Goal: Information Seeking & Learning: Learn about a topic

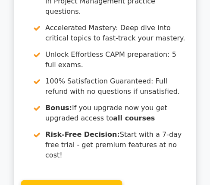
scroll to position [1169, 0]
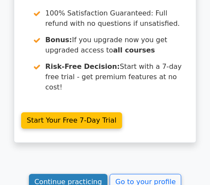
click at [66, 174] on link "Continue practicing" at bounding box center [68, 182] width 79 height 16
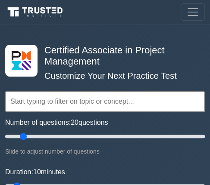
drag, startPoint x: 12, startPoint y: 135, endPoint x: 25, endPoint y: 138, distance: 13.0
type input "20"
click at [25, 138] on input "Number of questions: 20 questions" at bounding box center [105, 137] width 200 height 10
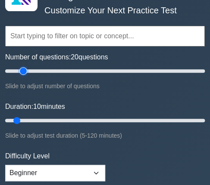
scroll to position [86, 0]
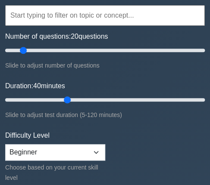
drag, startPoint x: 17, startPoint y: 98, endPoint x: 66, endPoint y: 93, distance: 48.6
type input "40"
click at [66, 95] on input "Duration: 40 minutes" at bounding box center [105, 100] width 200 height 10
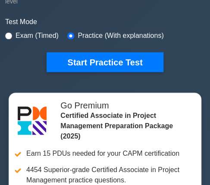
scroll to position [273, 0]
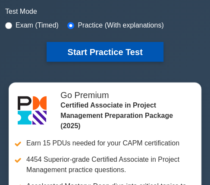
click at [102, 48] on button "Start Practice Test" at bounding box center [105, 52] width 116 height 20
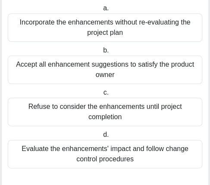
scroll to position [130, 0]
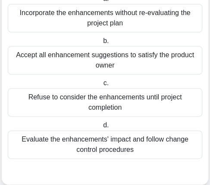
click at [168, 140] on div "Evaluate the enhancements' impact and follow change control procedures" at bounding box center [105, 145] width 195 height 28
click at [101, 129] on input "d. Evaluate the enhancements' impact and follow change control procedures" at bounding box center [101, 126] width 0 height 6
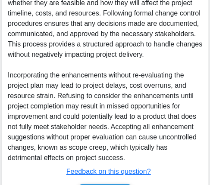
scroll to position [385, 0]
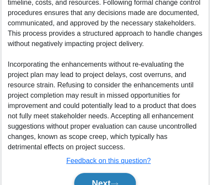
click at [102, 180] on button "Next" at bounding box center [105, 183] width 62 height 21
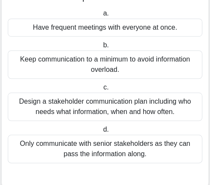
scroll to position [97, 0]
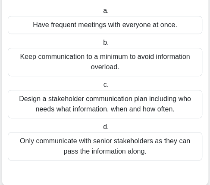
click at [182, 105] on div "Design a stakeholder communication plan including who needs what information, w…" at bounding box center [105, 104] width 195 height 28
click at [101, 88] on input "c. Design a stakeholder communication plan including who needs what information…" at bounding box center [101, 85] width 0 height 6
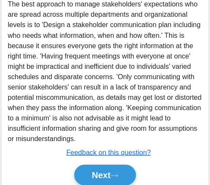
scroll to position [311, 0]
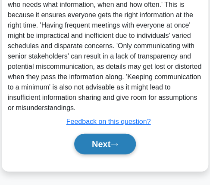
click at [109, 147] on button "Next" at bounding box center [105, 144] width 62 height 21
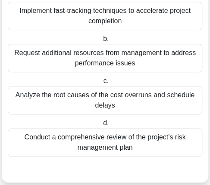
scroll to position [127, 0]
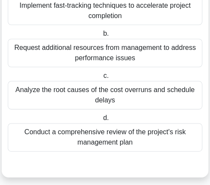
click at [176, 107] on div "Analyze the root causes of the cost overruns and schedule delays" at bounding box center [105, 95] width 195 height 28
click at [101, 79] on input "c. Analyze the root causes of the cost overruns and schedule delays" at bounding box center [101, 76] width 0 height 6
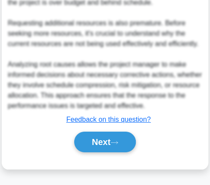
scroll to position [531, 0]
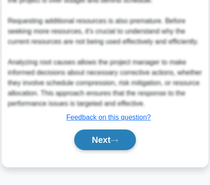
click at [102, 144] on button "Next" at bounding box center [105, 140] width 62 height 21
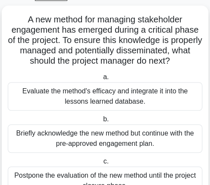
scroll to position [44, 0]
